Goal: Information Seeking & Learning: Learn about a topic

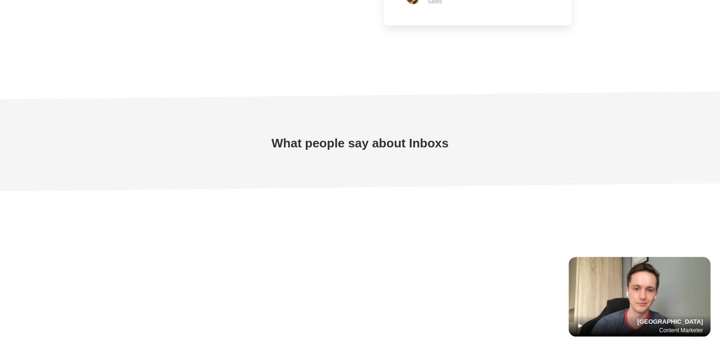
scroll to position [2715, 0]
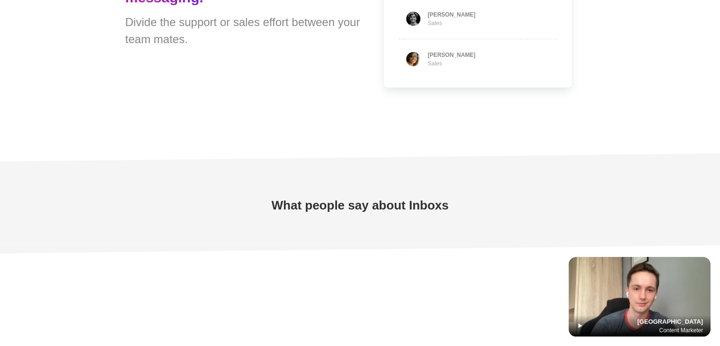
click at [644, 277] on img at bounding box center [640, 297] width 142 height 80
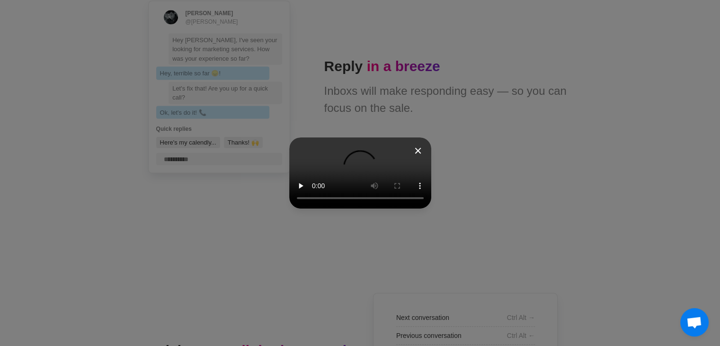
scroll to position [1783, 0]
click at [399, 206] on video at bounding box center [360, 172] width 142 height 71
click at [424, 145] on icon at bounding box center [417, 150] width 11 height 11
type textarea "*"
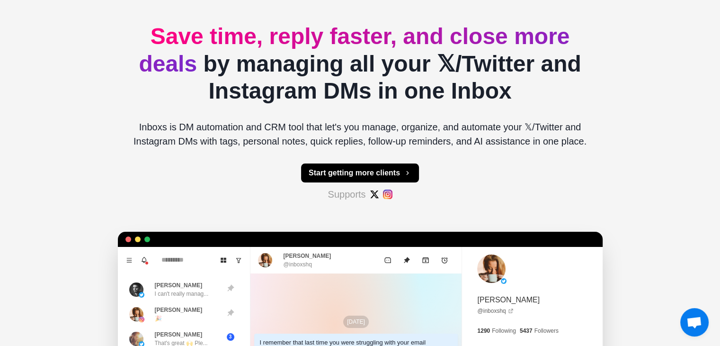
scroll to position [0, 0]
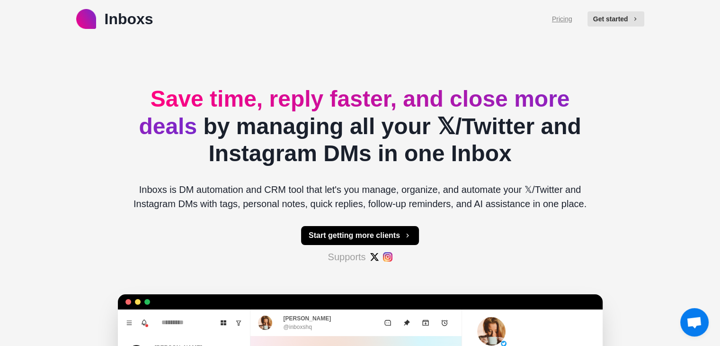
click at [570, 19] on link "Pricing" at bounding box center [562, 19] width 20 height 10
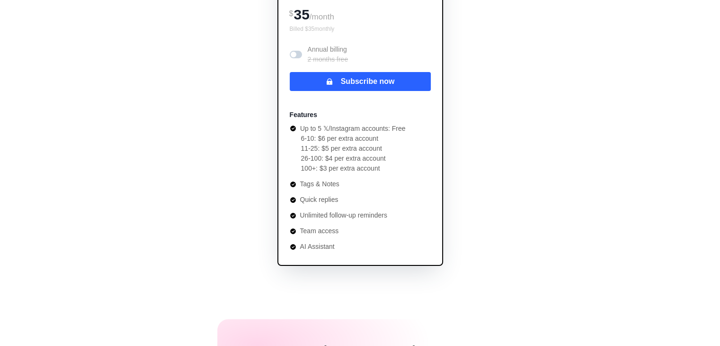
scroll to position [95, 0]
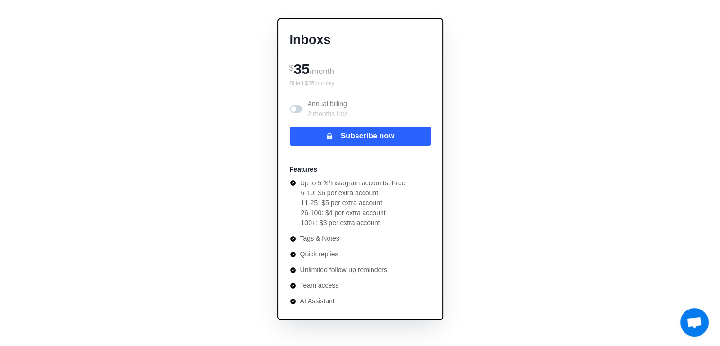
click at [296, 107] on span at bounding box center [296, 109] width 12 height 8
click at [296, 107] on span at bounding box center [298, 109] width 6 height 6
click at [296, 107] on span at bounding box center [296, 109] width 12 height 8
click at [296, 107] on span at bounding box center [298, 109] width 6 height 6
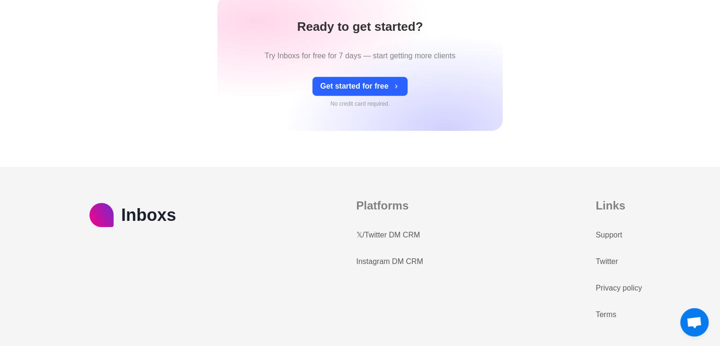
scroll to position [473, 0]
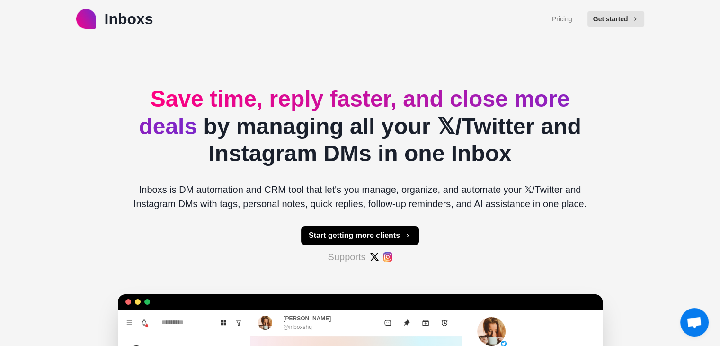
click at [569, 22] on link "Pricing" at bounding box center [562, 19] width 20 height 10
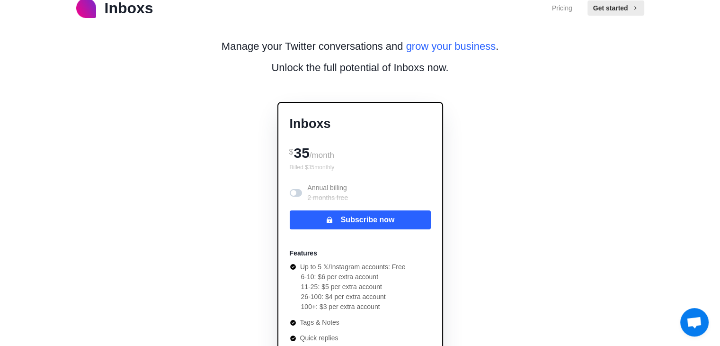
scroll to position [16, 0]
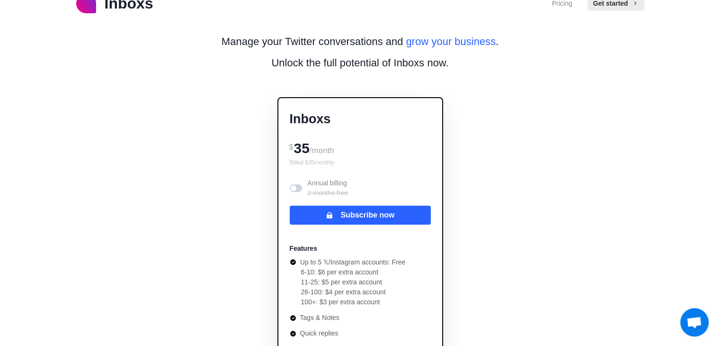
click at [292, 186] on span at bounding box center [294, 188] width 6 height 6
click at [292, 186] on span at bounding box center [296, 188] width 12 height 8
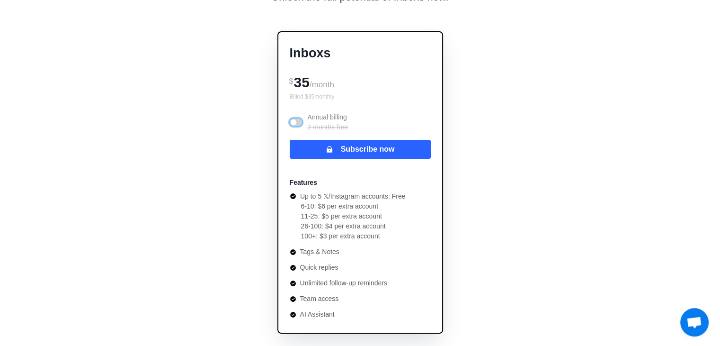
scroll to position [95, 0]
